Goal: Information Seeking & Learning: Check status

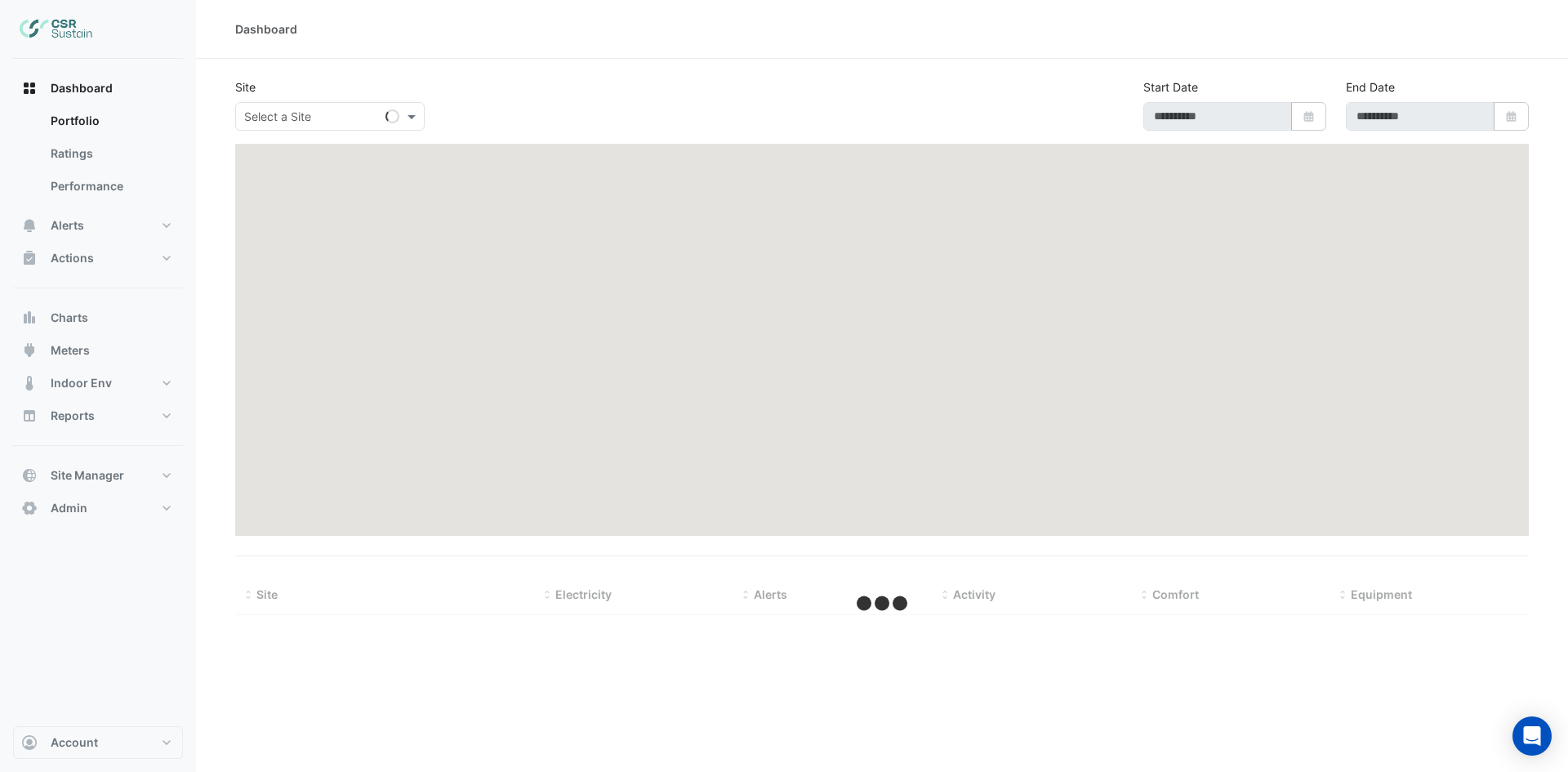
type input "**********"
select select "**"
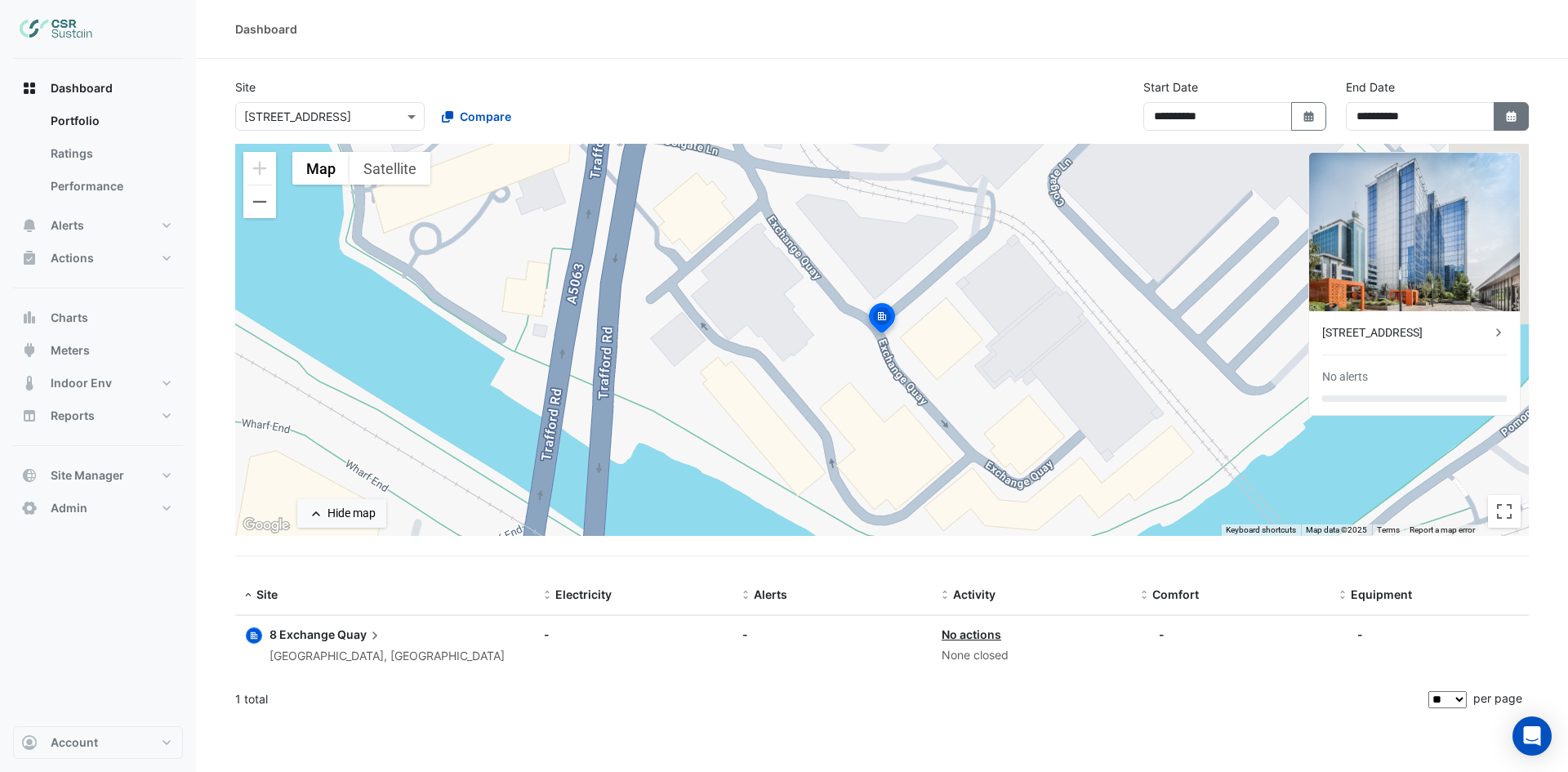
click at [1496, 117] on button "Select Date" at bounding box center [1511, 116] width 36 height 29
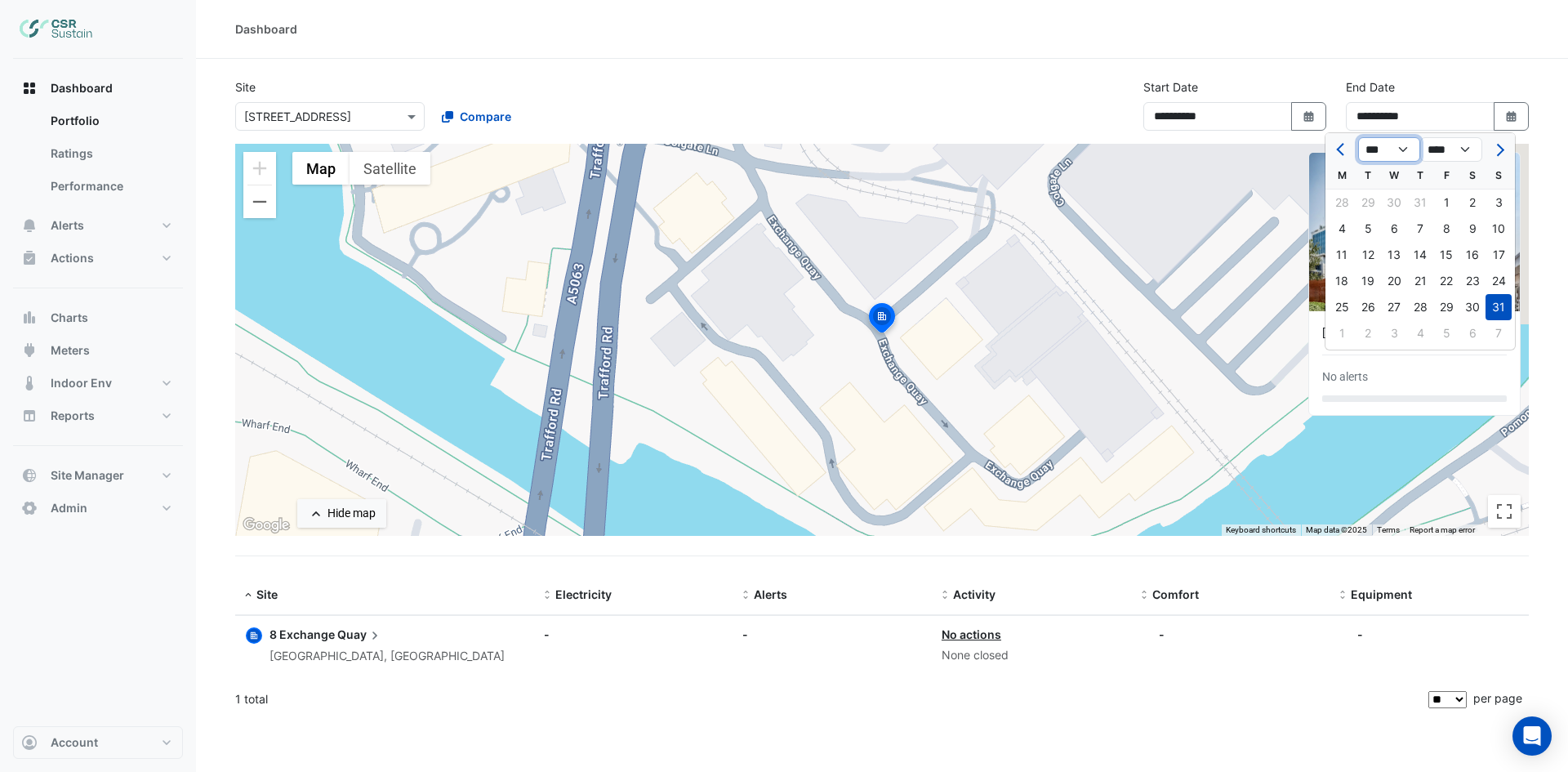
click at [1399, 151] on select "*** *** *** *** *** *** ***" at bounding box center [1389, 150] width 62 height 24
select select "*"
click at [1358, 137] on select "*** *** *** *** *** *** ***" at bounding box center [1389, 150] width 62 height 24
click at [1373, 307] on div "30" at bounding box center [1367, 307] width 26 height 26
type input "**********"
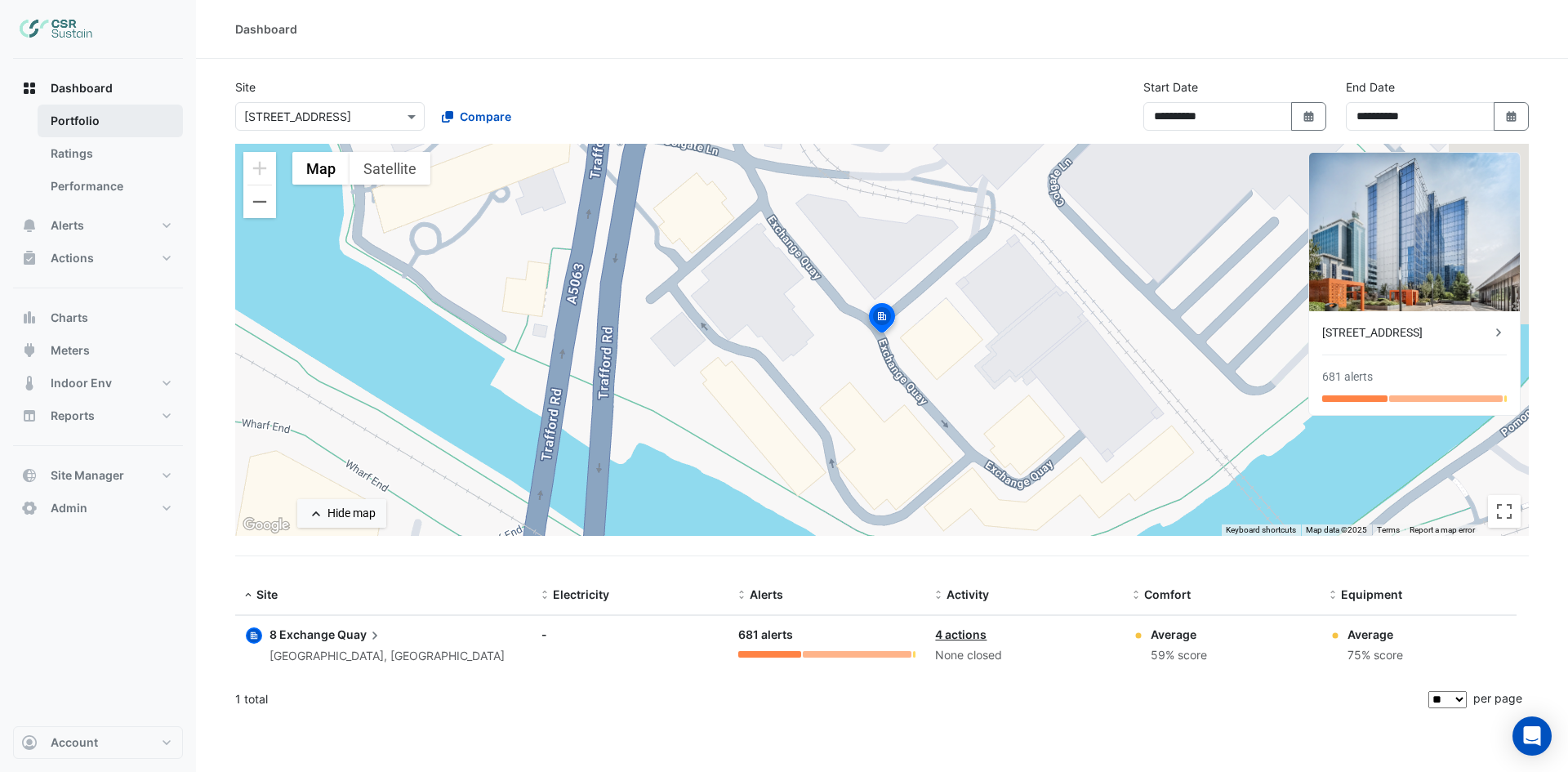
click at [98, 130] on link "Portfolio" at bounding box center [110, 121] width 145 height 33
click at [96, 157] on link "Ratings" at bounding box center [110, 153] width 145 height 33
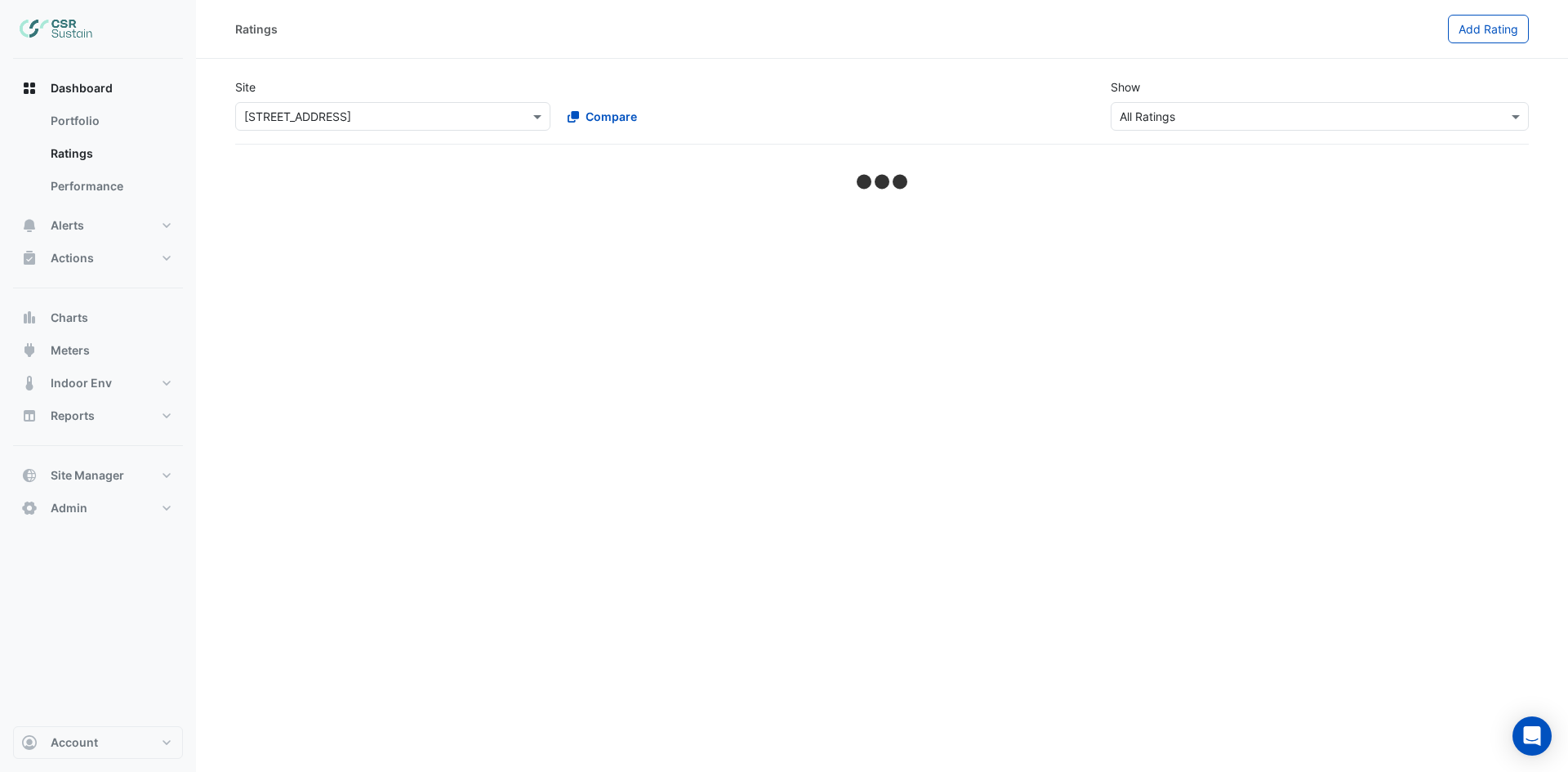
click at [362, 111] on input "text" at bounding box center [376, 117] width 265 height 17
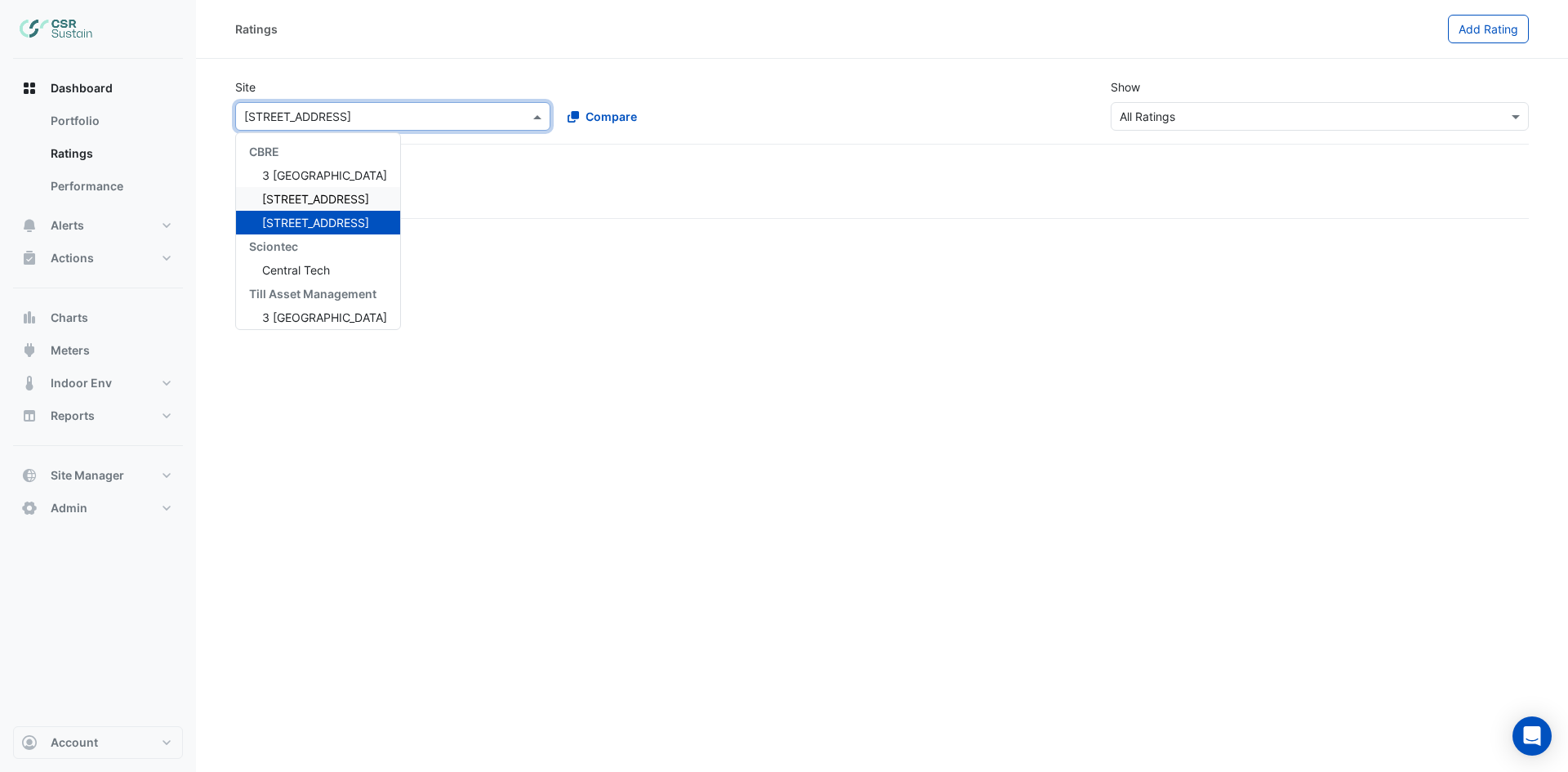
click at [304, 200] on span "[STREET_ADDRESS]" at bounding box center [315, 199] width 107 height 14
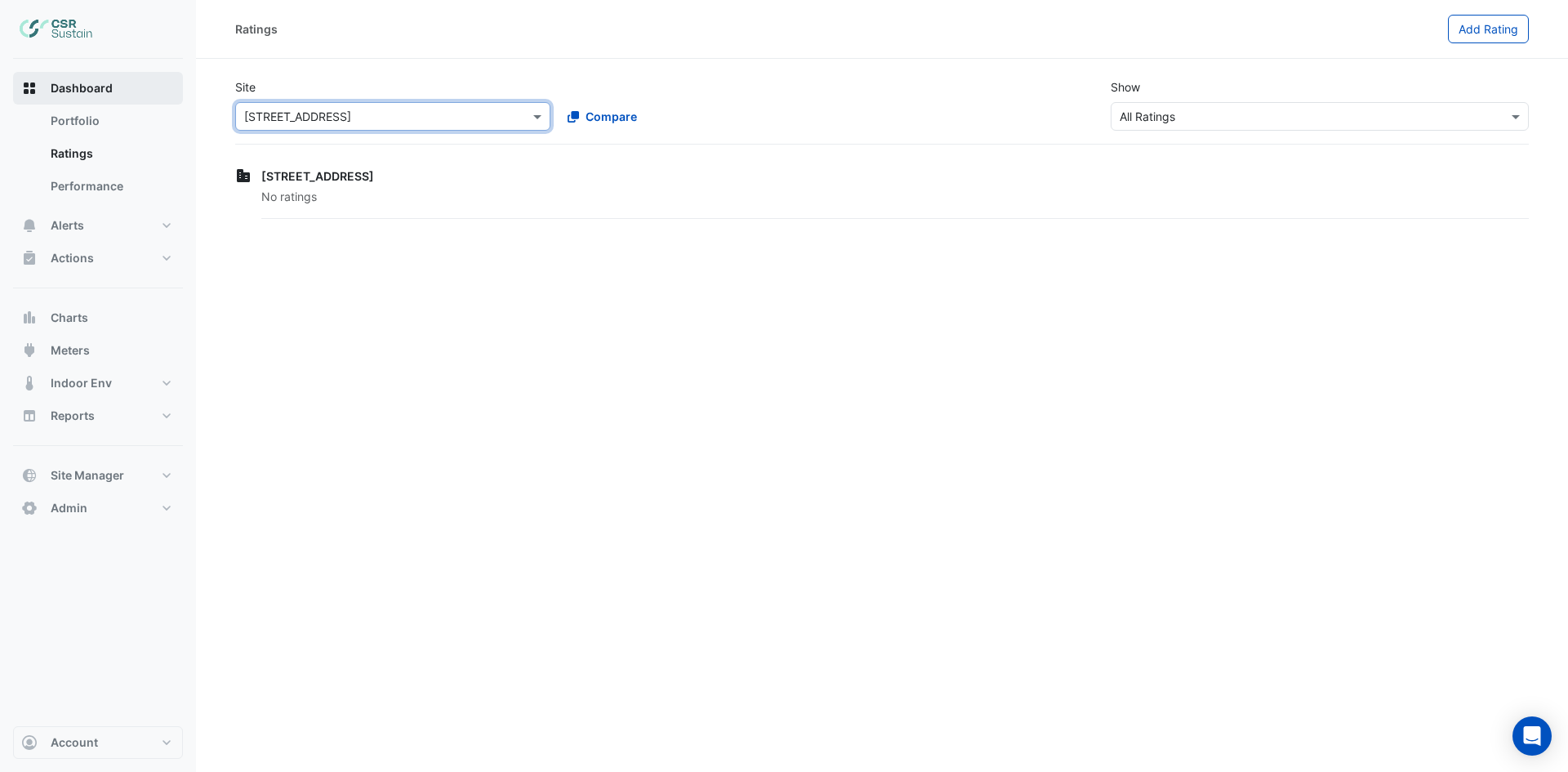
click at [118, 93] on button "Dashboard" at bounding box center [98, 87] width 170 height 33
click at [58, 85] on span "Dashboard" at bounding box center [81, 88] width 62 height 17
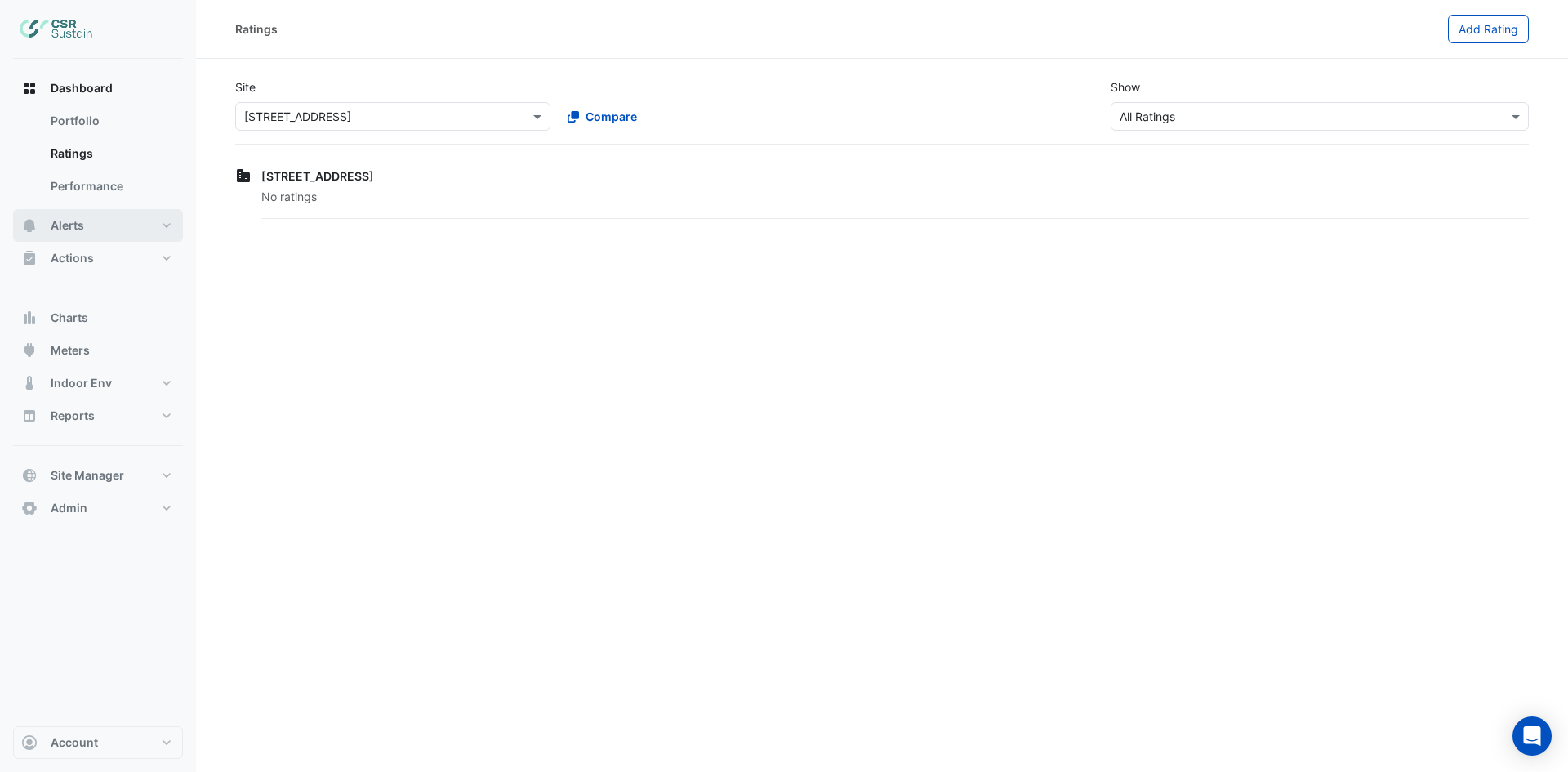
click at [77, 226] on span "Alerts" at bounding box center [67, 226] width 33 height 17
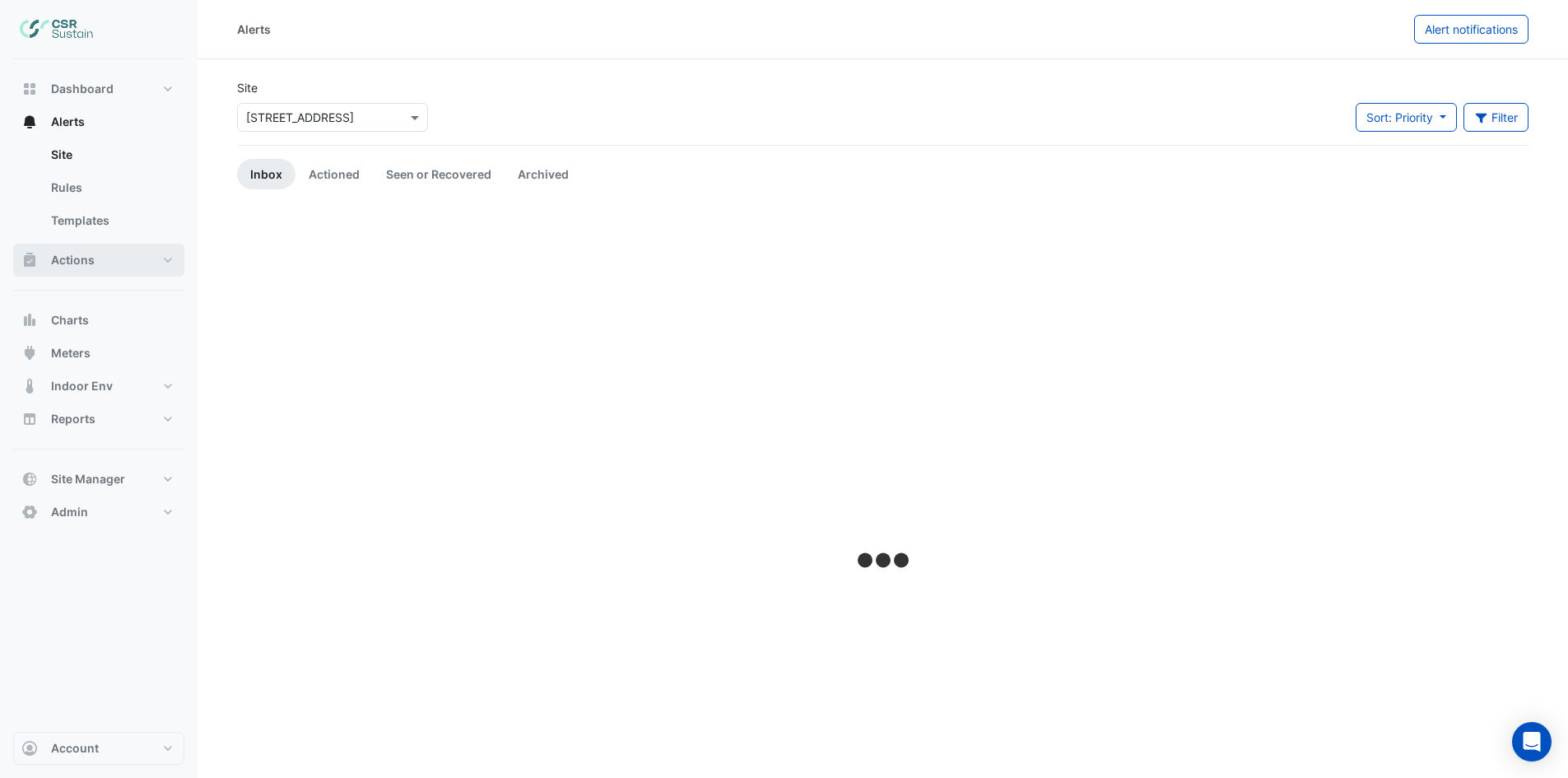
click at [105, 255] on button "Actions" at bounding box center [98, 259] width 171 height 33
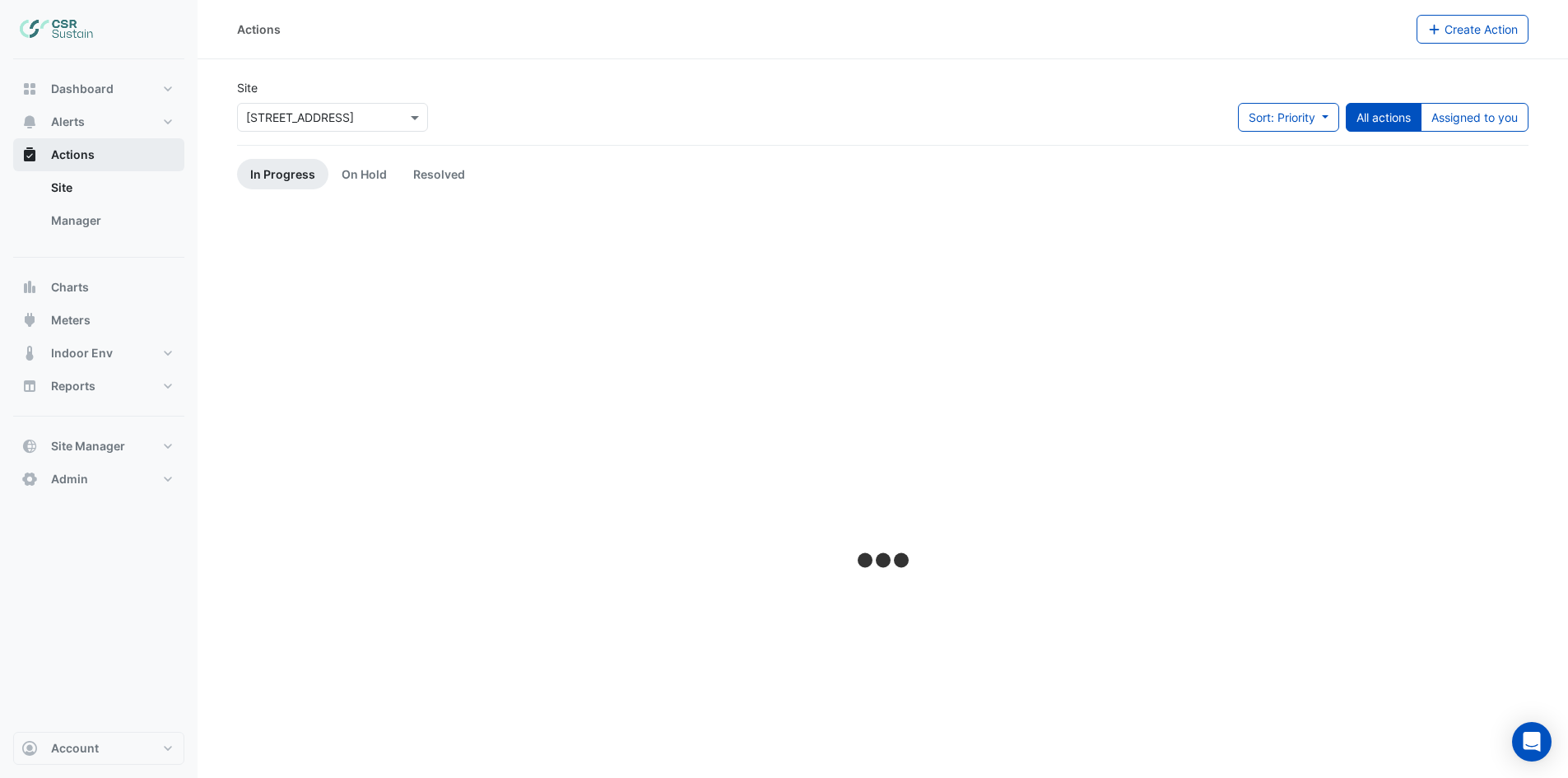
click at [97, 157] on button "Actions" at bounding box center [98, 154] width 171 height 33
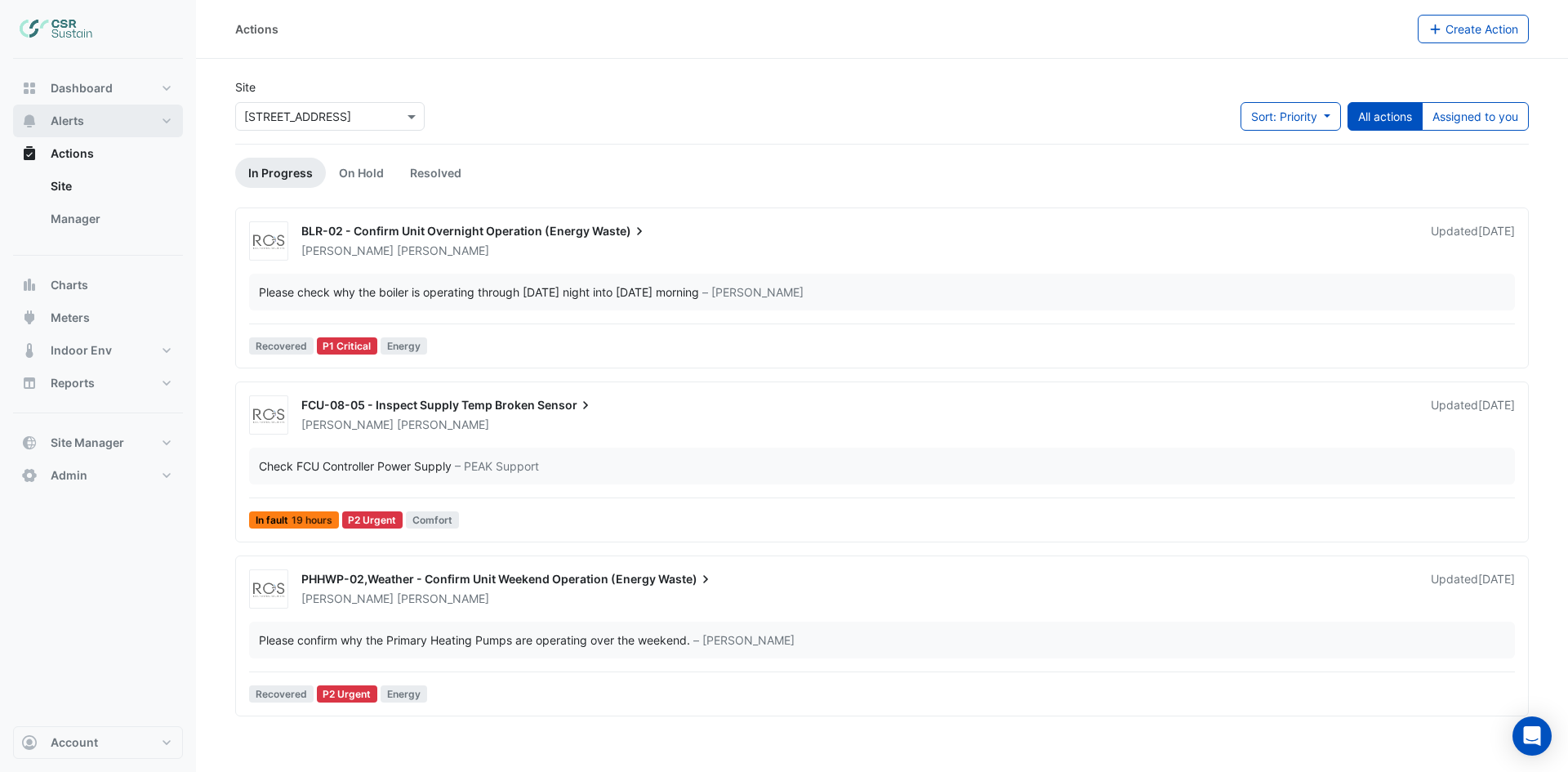
click at [105, 136] on button "Alerts" at bounding box center [98, 121] width 170 height 33
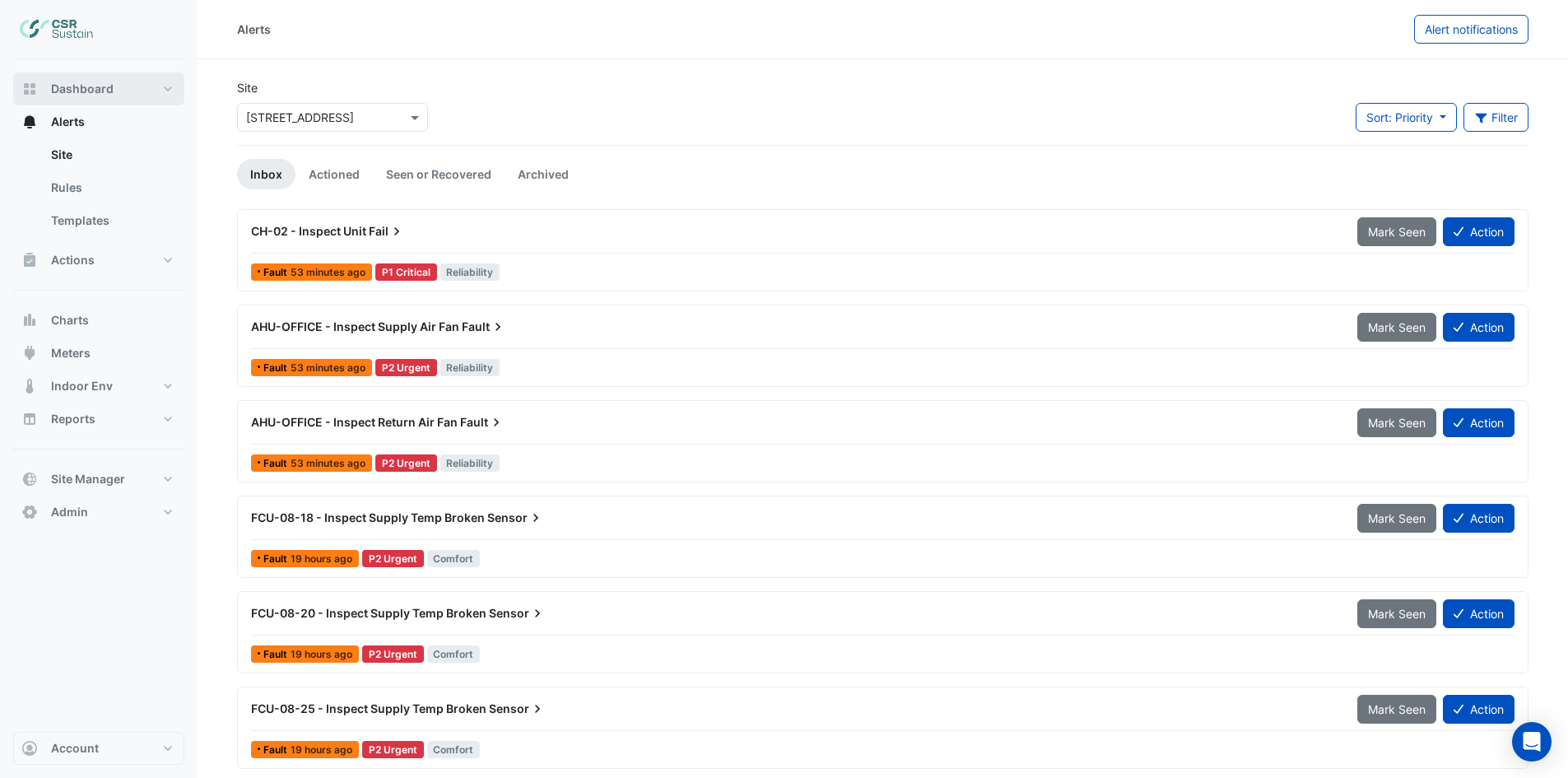
click at [134, 94] on button "Dashboard" at bounding box center [98, 88] width 171 height 33
select select "**"
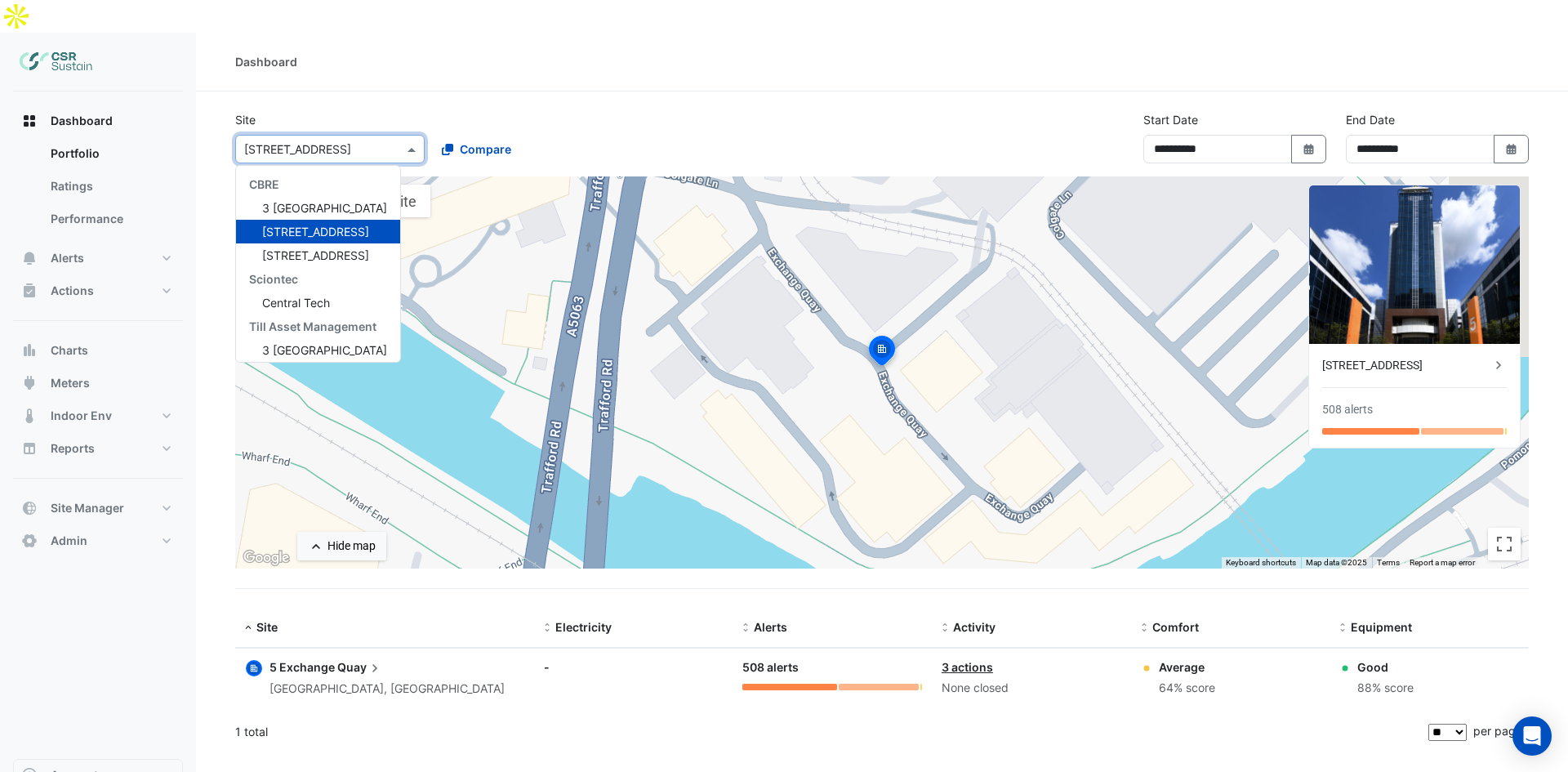
click at [354, 135] on div "× 5 Exchange Quay" at bounding box center [330, 149] width 189 height 29
click at [301, 248] on span "[STREET_ADDRESS]" at bounding box center [315, 255] width 107 height 14
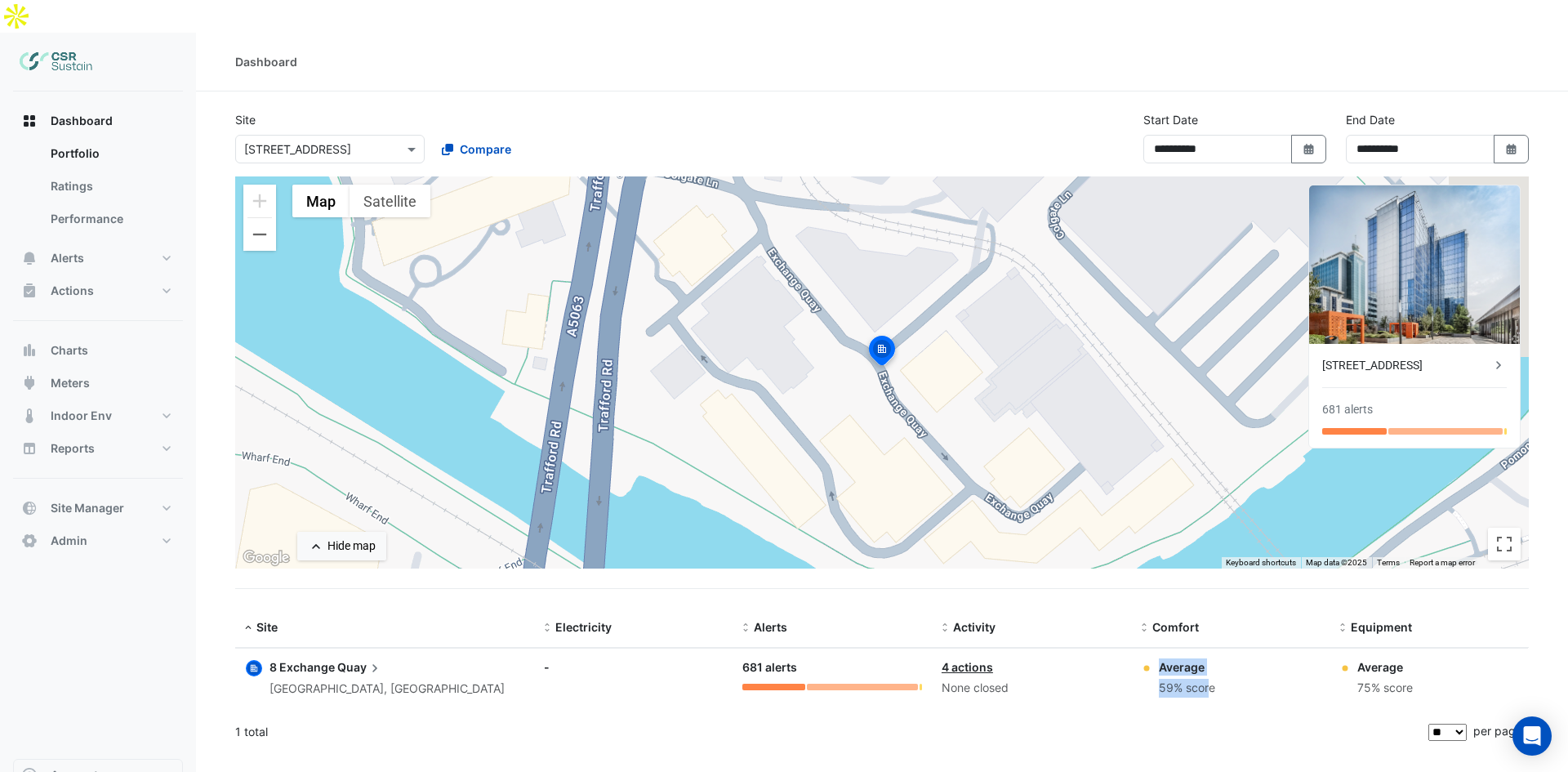
drag, startPoint x: 1155, startPoint y: 655, endPoint x: 1191, endPoint y: 658, distance: 36.1
click at [1191, 658] on div "Average 59% score" at bounding box center [1230, 677] width 179 height 39
click at [1218, 661] on div "Average 59% score" at bounding box center [1230, 677] width 179 height 39
click at [385, 658] on div "8 Exchange Quay [GEOGRAPHIC_DATA], [GEOGRAPHIC_DATA]" at bounding box center [385, 677] width 280 height 40
click at [357, 658] on span "Quay" at bounding box center [359, 666] width 46 height 18
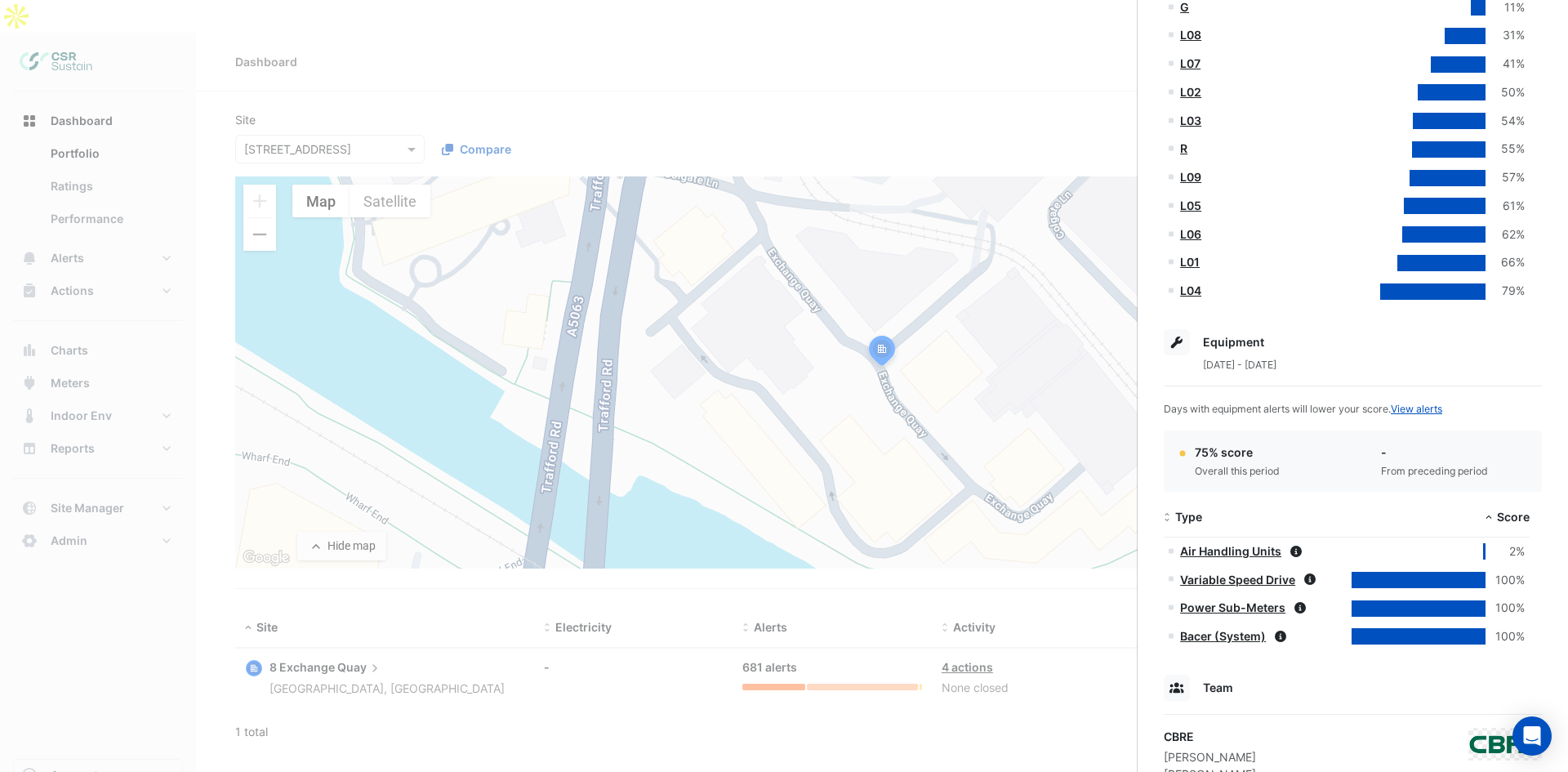
drag, startPoint x: 1302, startPoint y: 349, endPoint x: 1311, endPoint y: 455, distance: 106.4
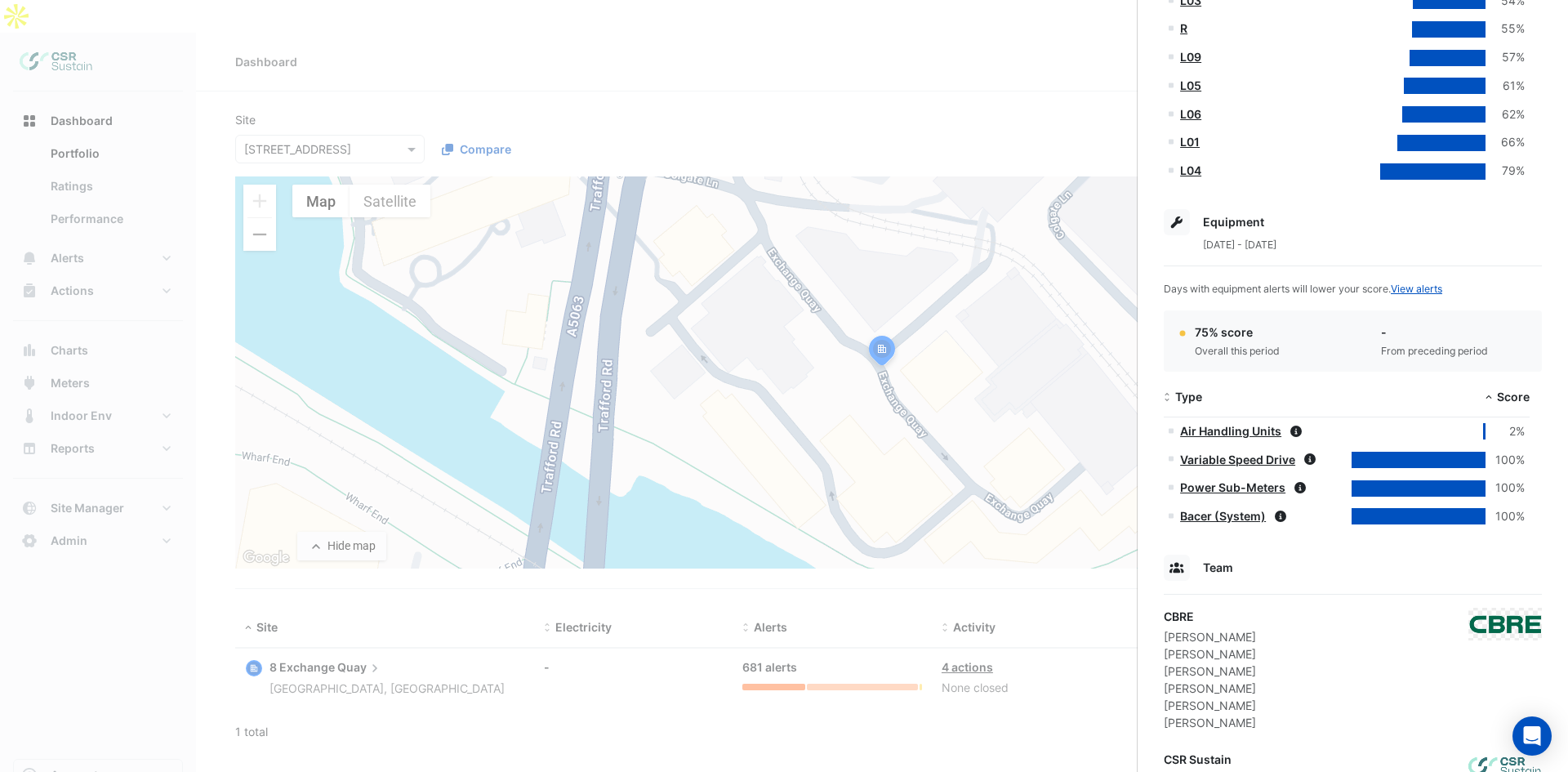
scroll to position [591, 0]
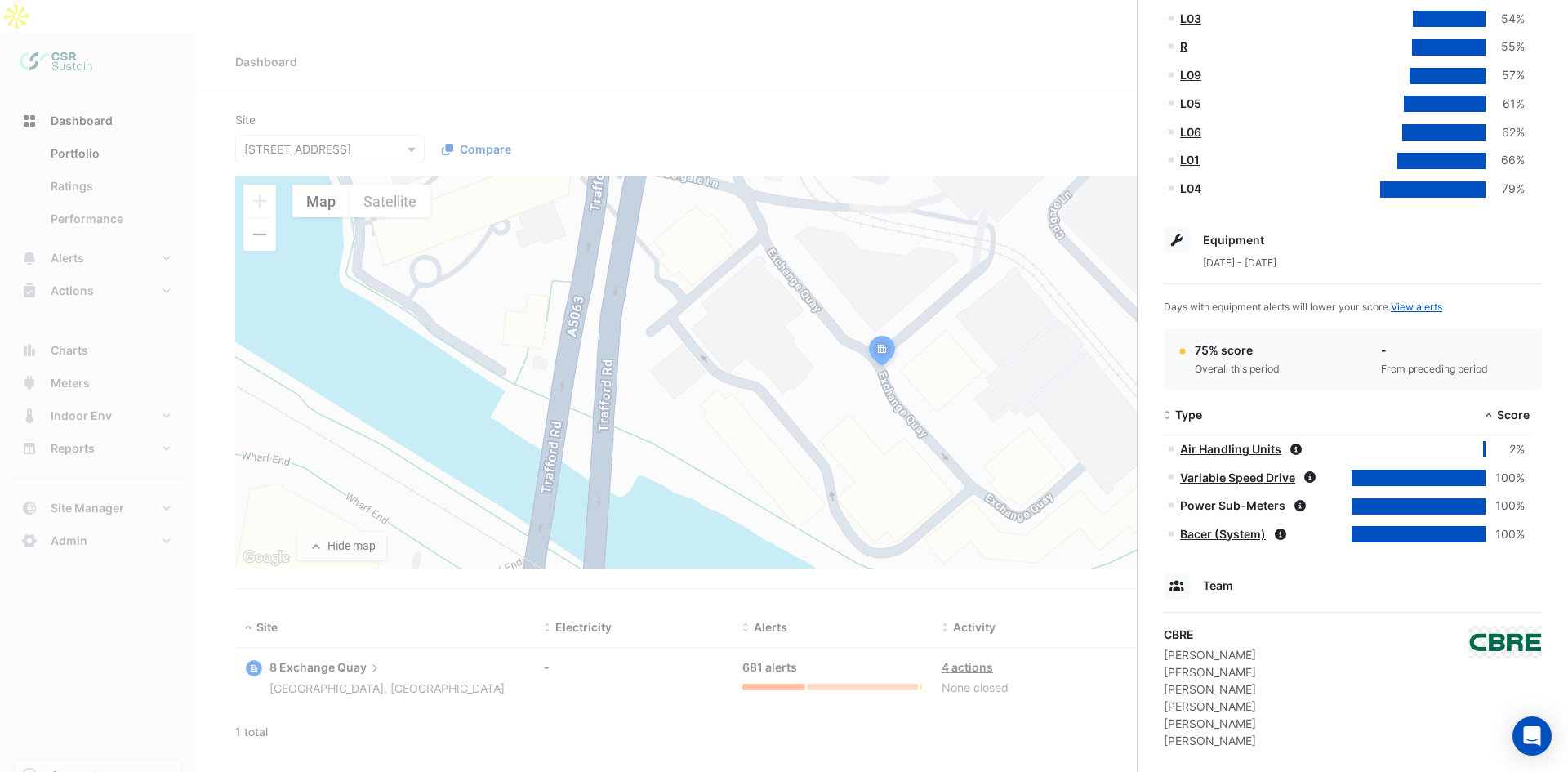
drag, startPoint x: 1257, startPoint y: 543, endPoint x: 1248, endPoint y: 509, distance: 35.2
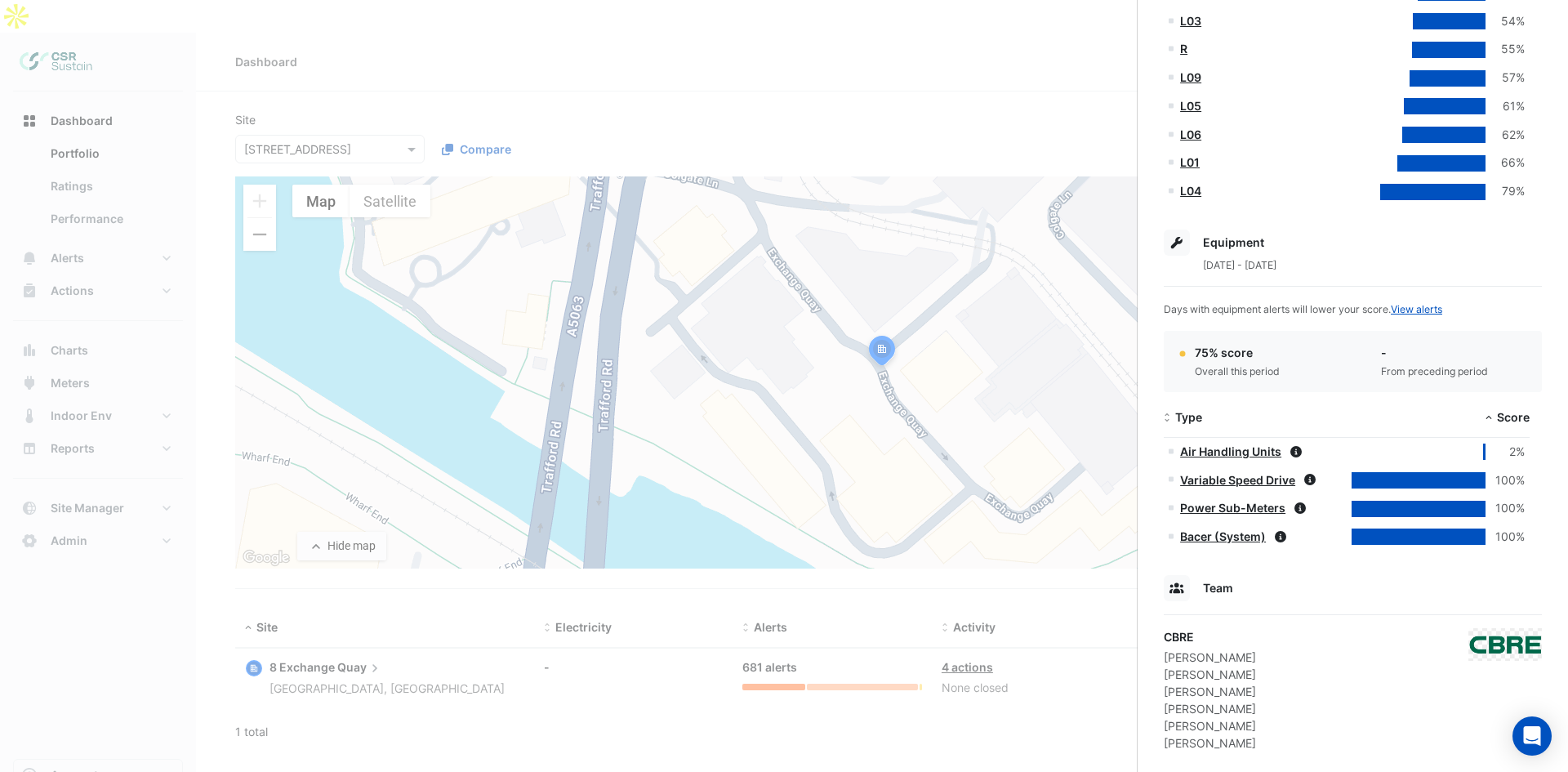
click at [1483, 451] on div at bounding box center [1483, 451] width 3 height 17
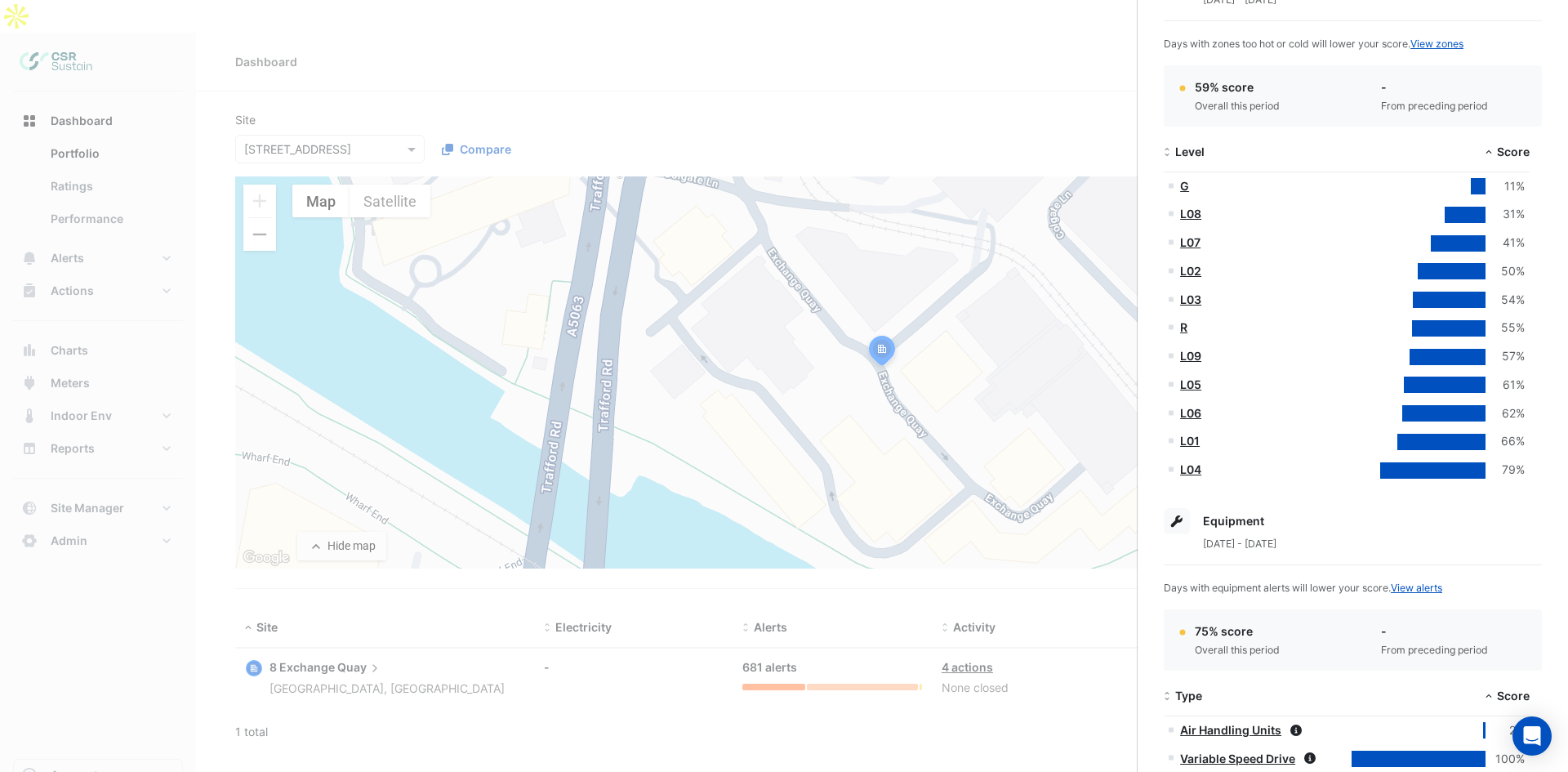
drag, startPoint x: 1323, startPoint y: 605, endPoint x: 1329, endPoint y: 532, distance: 73.2
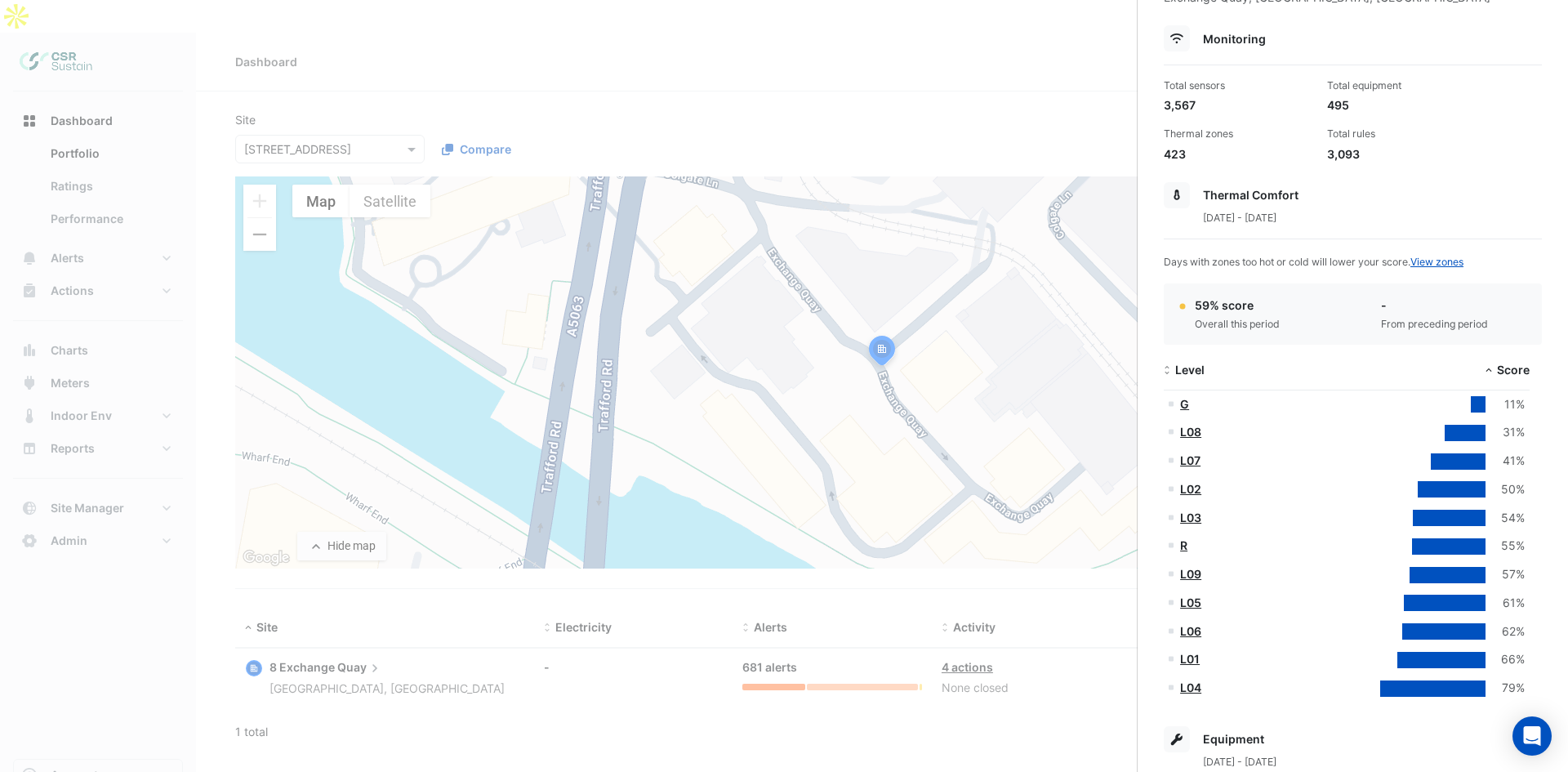
drag, startPoint x: 1318, startPoint y: 552, endPoint x: 1325, endPoint y: 476, distance: 76.3
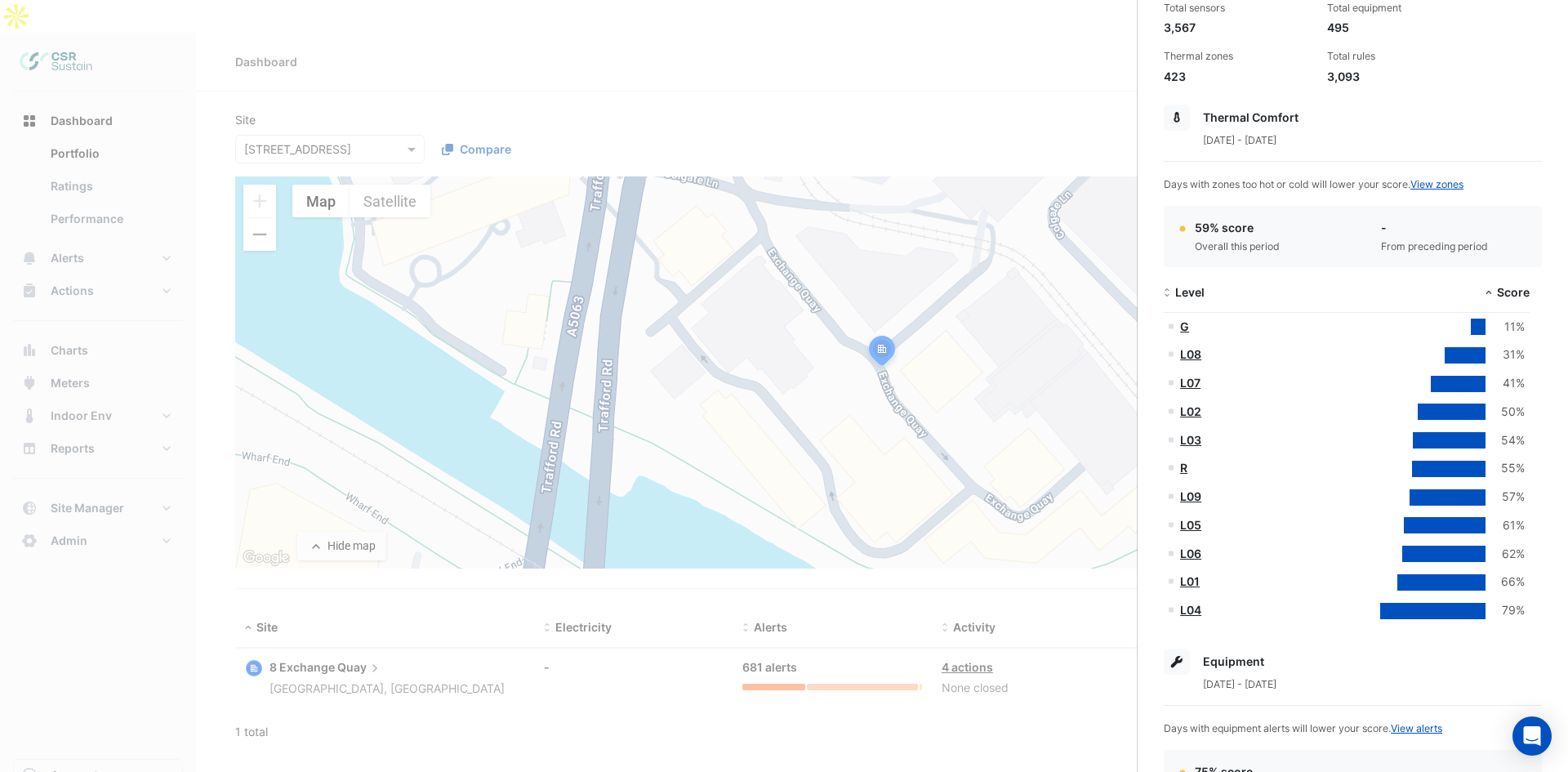
drag, startPoint x: 1354, startPoint y: 244, endPoint x: 1352, endPoint y: 298, distance: 54.0
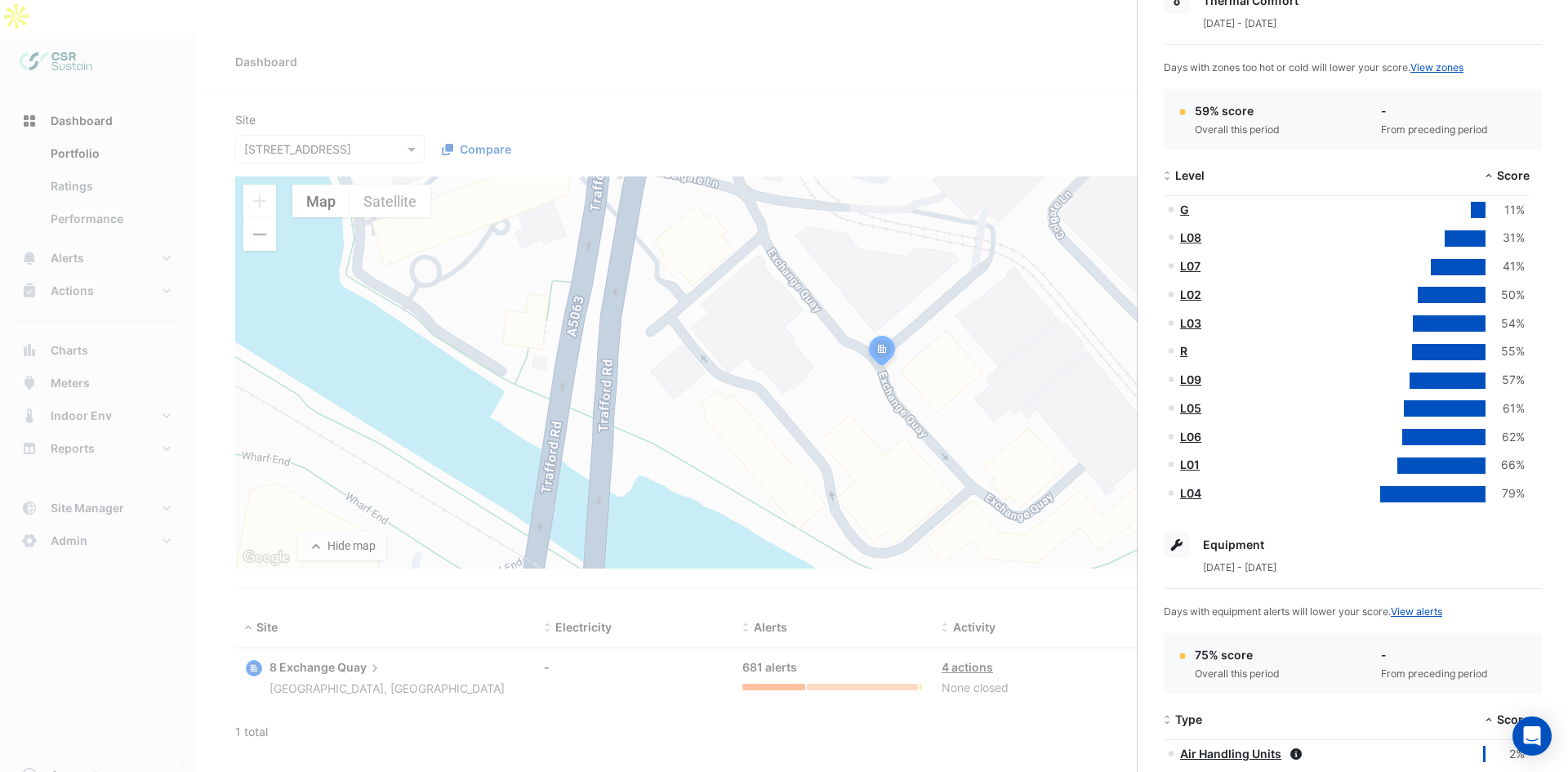
drag, startPoint x: 1377, startPoint y: 260, endPoint x: 1404, endPoint y: 360, distance: 103.6
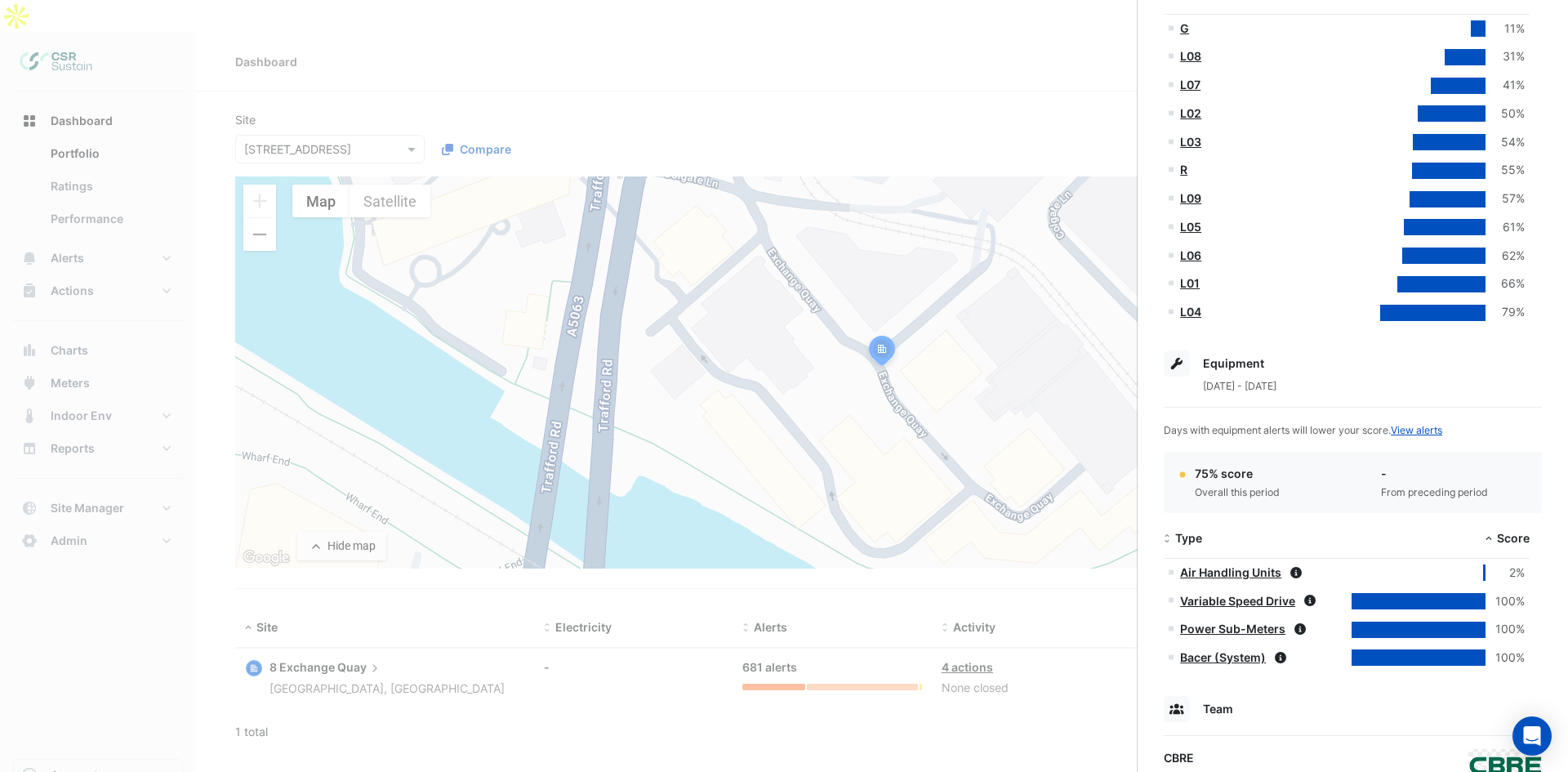
scroll to position [896, 0]
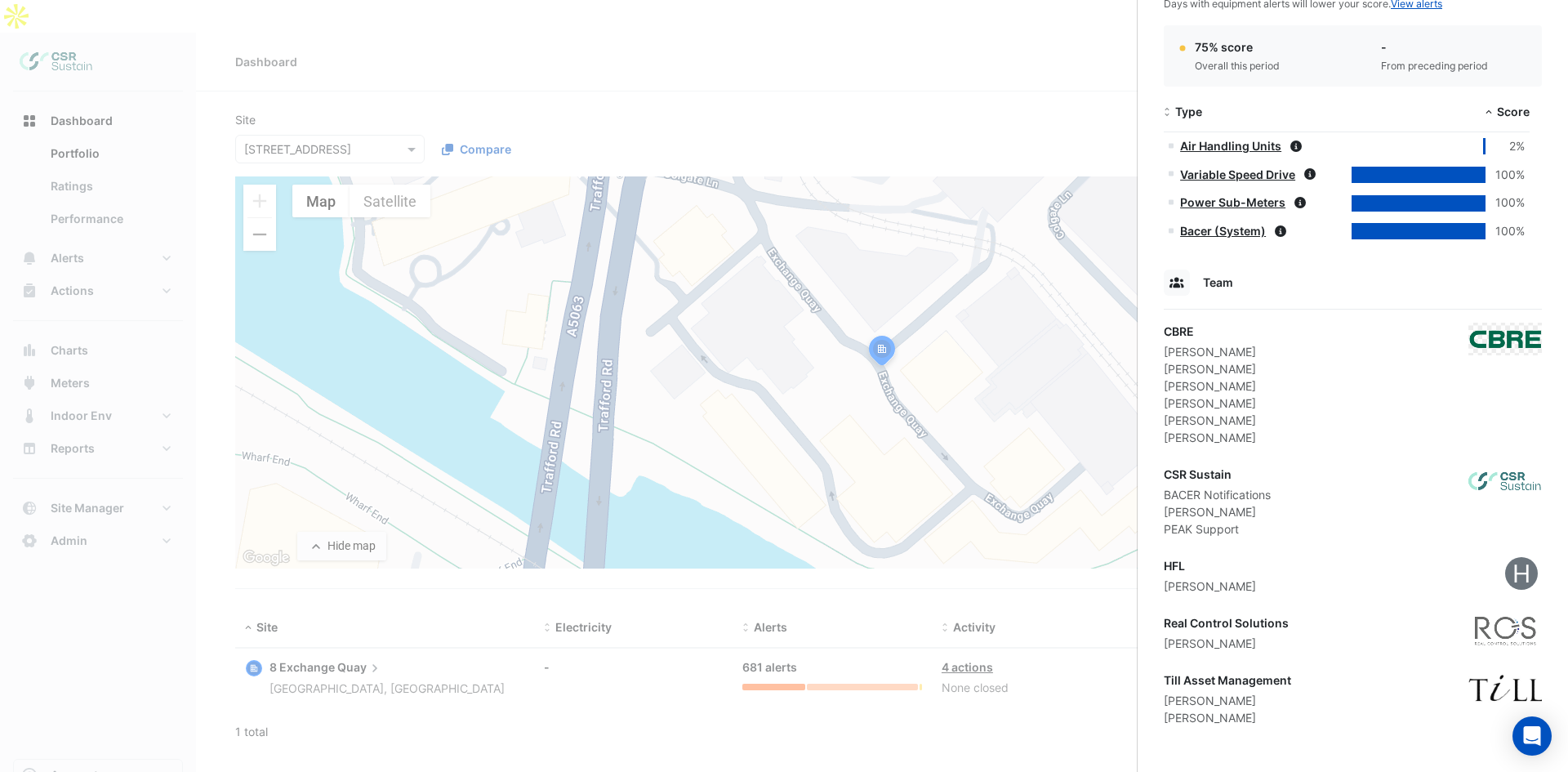
drag, startPoint x: 1404, startPoint y: 360, endPoint x: 1413, endPoint y: 465, distance: 105.4
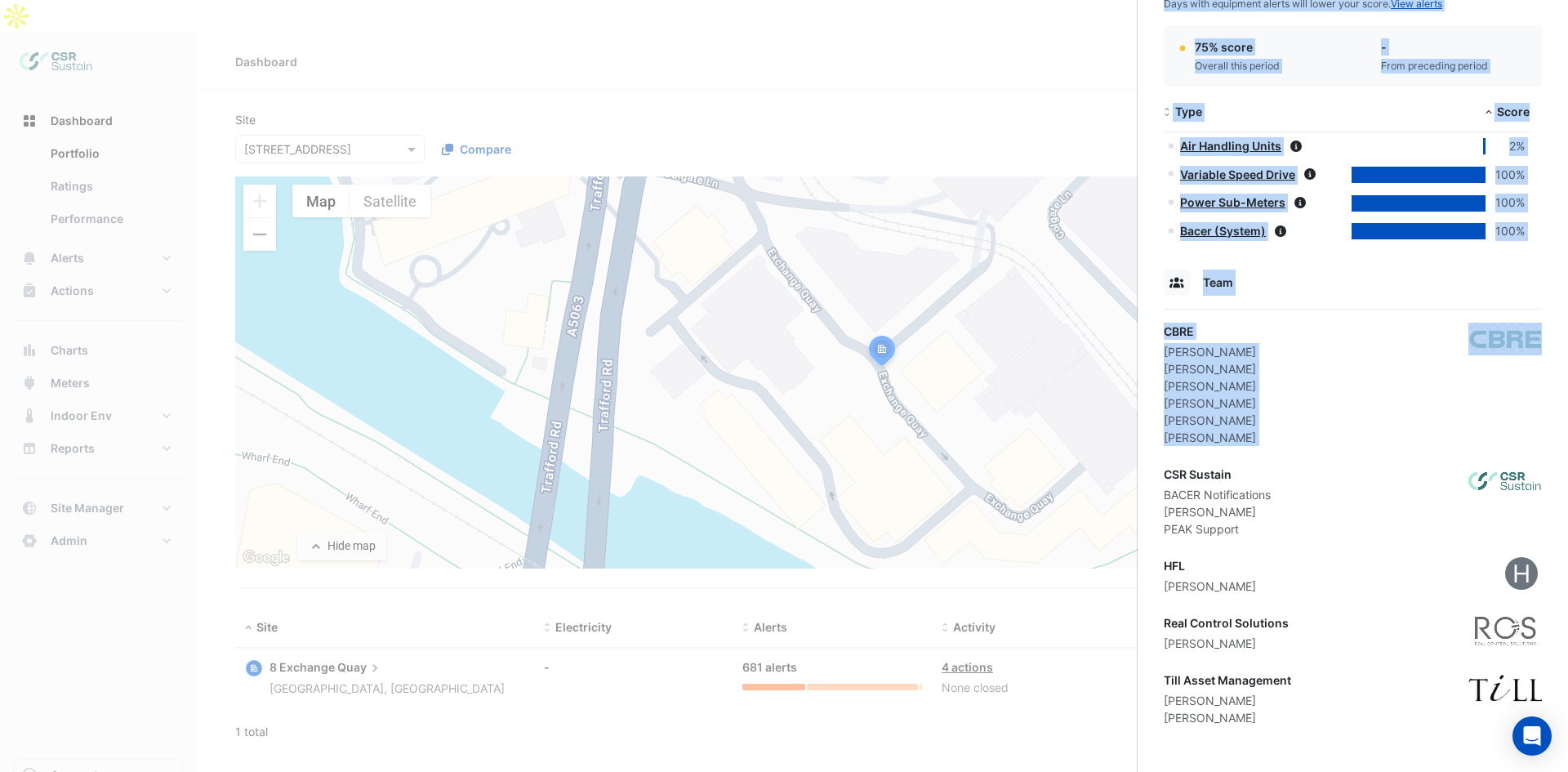
drag, startPoint x: 1501, startPoint y: 327, endPoint x: 1491, endPoint y: 341, distance: 17.2
click at [1440, 404] on div "CBRE [PERSON_NAME] [PERSON_NAME] [PERSON_NAME] [PERSON_NAME] [PERSON_NAME] [PER…" at bounding box center [1352, 384] width 378 height 124
drag, startPoint x: 1339, startPoint y: 379, endPoint x: 1312, endPoint y: 378, distance: 27.0
click at [1338, 379] on div "CBRE [PERSON_NAME] [PERSON_NAME] [PERSON_NAME] [PERSON_NAME] [PERSON_NAME] [PER…" at bounding box center [1352, 384] width 378 height 124
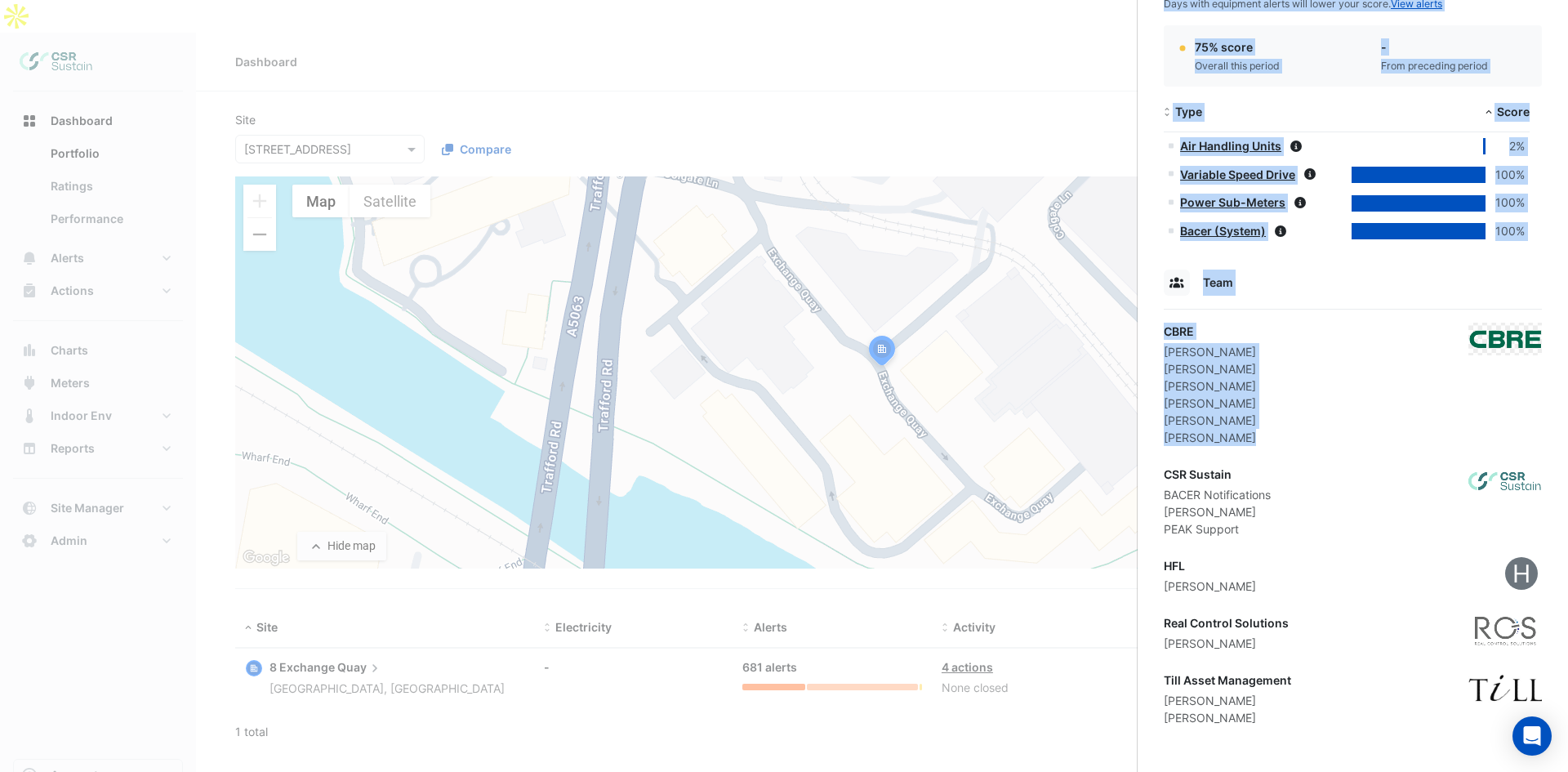
click at [1256, 373] on div "[PERSON_NAME]" at bounding box center [1209, 369] width 92 height 17
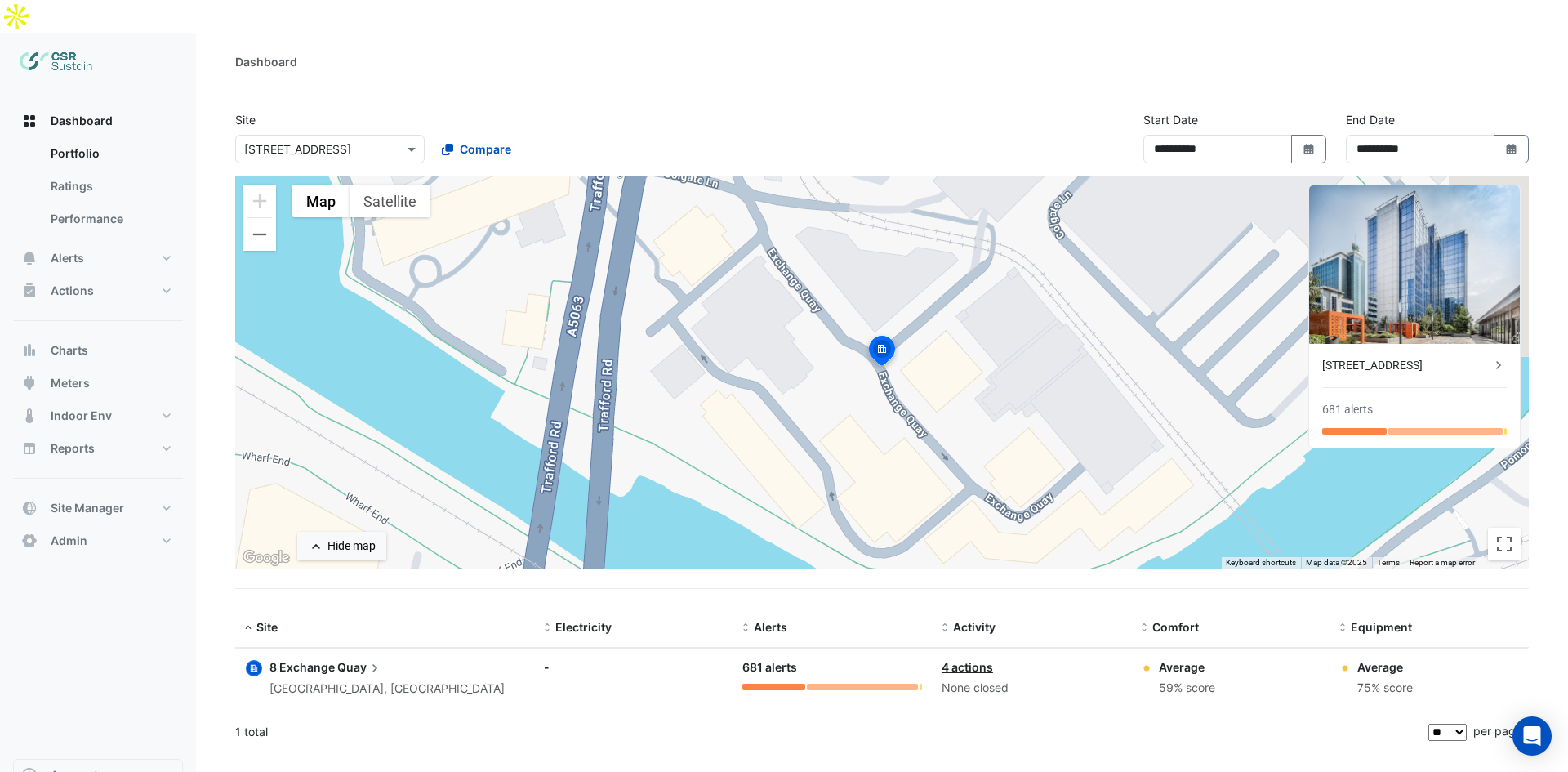
click at [833, 580] on ngb-offcanvas-backdrop at bounding box center [784, 386] width 1568 height 772
click at [273, 660] on span "8 Exchange" at bounding box center [302, 666] width 65 height 14
click at [824, 370] on ngb-offcanvas-backdrop at bounding box center [784, 386] width 1568 height 772
